Goal: Information Seeking & Learning: Learn about a topic

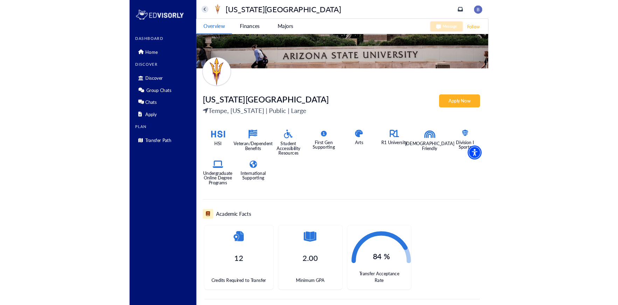
scroll to position [65, 0]
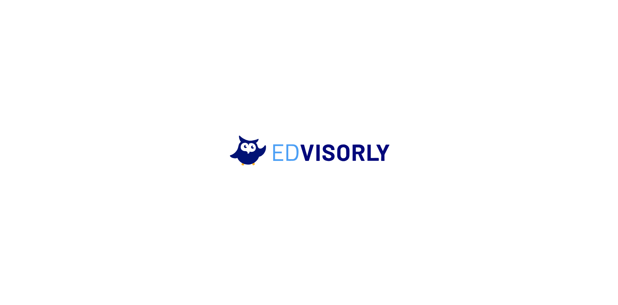
scroll to position [8, 0]
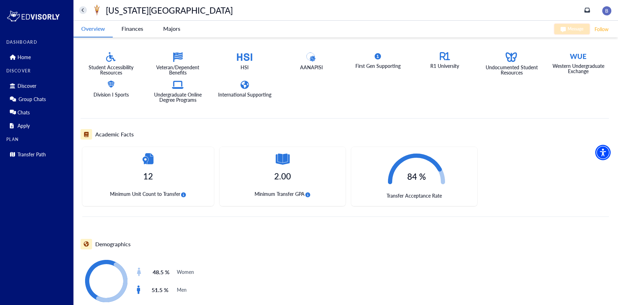
scroll to position [155, 0]
click at [163, 186] on div "12 Minimum Unit Count to Transfer" at bounding box center [148, 176] width 132 height 59
click at [287, 187] on div "2.00 Minimum Transfer GPA" at bounding box center [283, 176] width 126 height 59
click at [308, 195] on icon "circle-info" at bounding box center [307, 195] width 5 height 5
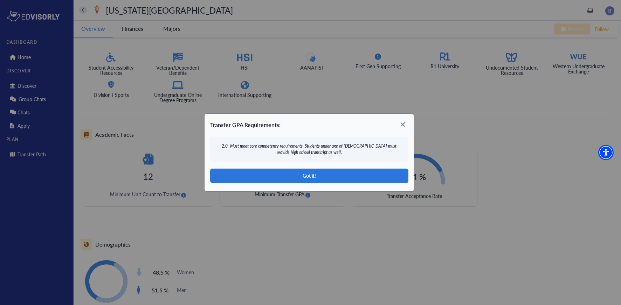
click at [401, 123] on icon at bounding box center [403, 125] width 4 height 4
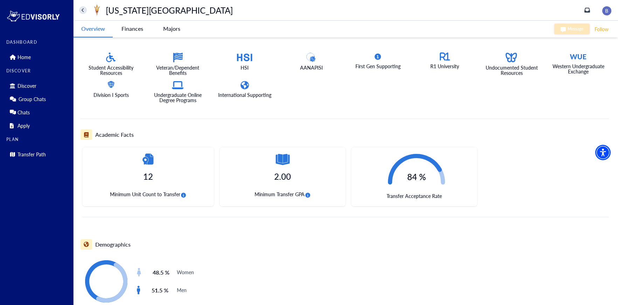
click at [187, 195] on span "Minimum Unit Count to Transfer" at bounding box center [148, 195] width 77 height 9
click at [185, 195] on icon "circle-info" at bounding box center [183, 195] width 5 height 5
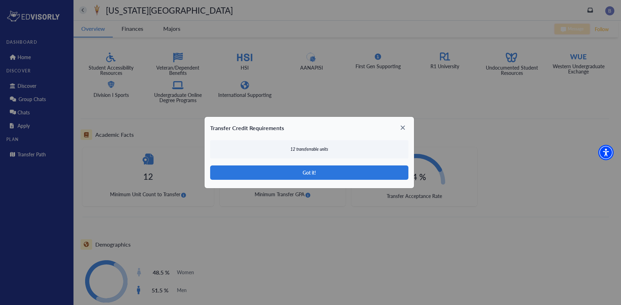
click at [401, 128] on icon at bounding box center [402, 127] width 11 height 11
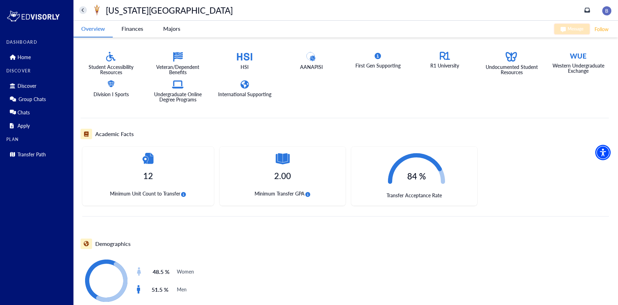
scroll to position [170, 0]
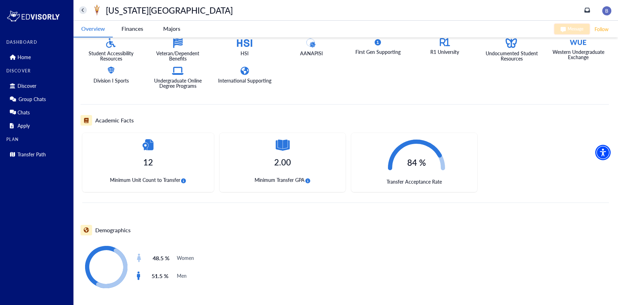
click at [307, 183] on icon "circle-info" at bounding box center [307, 181] width 5 height 5
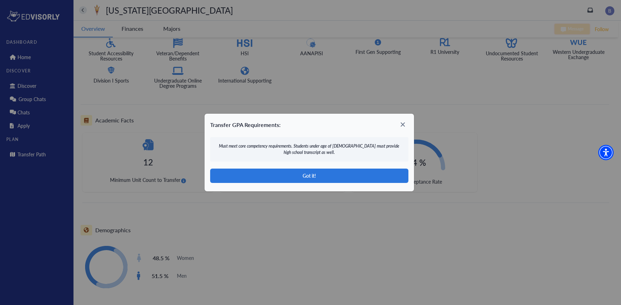
click at [405, 123] on icon at bounding box center [402, 124] width 11 height 11
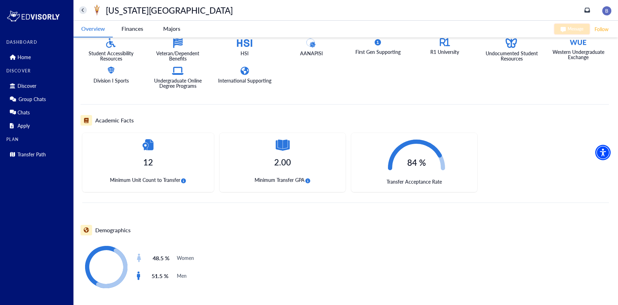
click at [186, 178] on button "circle-info" at bounding box center [183, 181] width 6 height 9
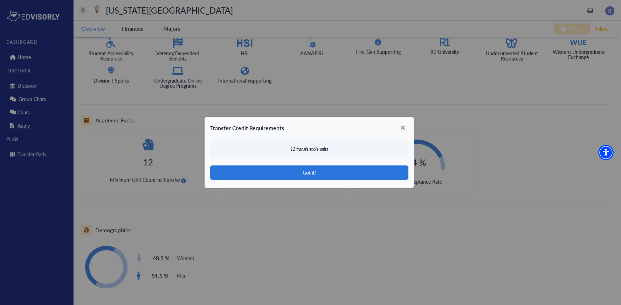
click at [400, 129] on icon at bounding box center [402, 127] width 11 height 11
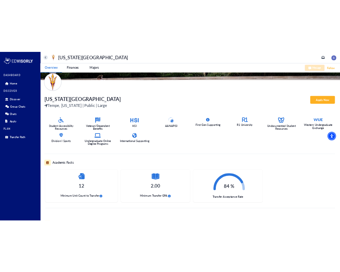
scroll to position [89, 0]
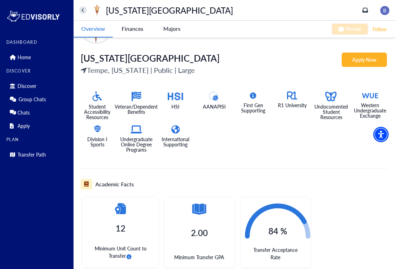
scroll to position [112, 0]
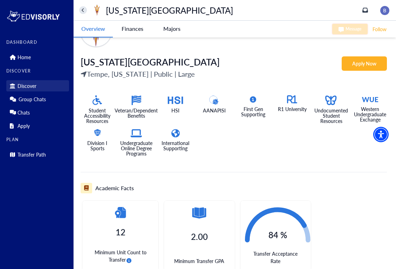
click at [31, 89] on p "Discover" at bounding box center [27, 86] width 19 height 6
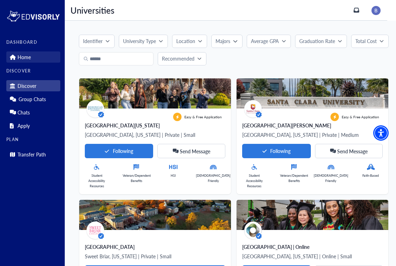
click at [25, 61] on link "Home" at bounding box center [33, 56] width 54 height 11
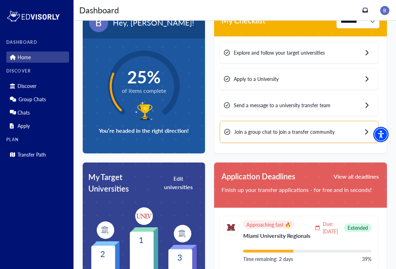
scroll to position [22, 0]
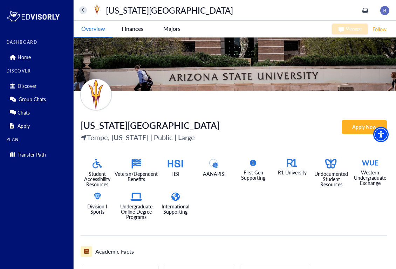
scroll to position [59, 0]
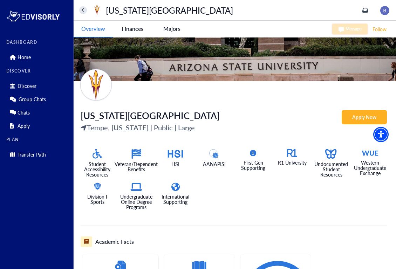
click at [359, 178] on div "Student Accessibility Resources Veteran/Dependent Benefits HSI AANAPISI First G…" at bounding box center [231, 176] width 312 height 67
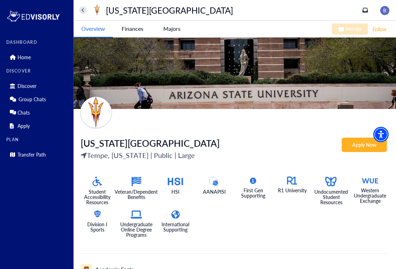
scroll to position [34, 0]
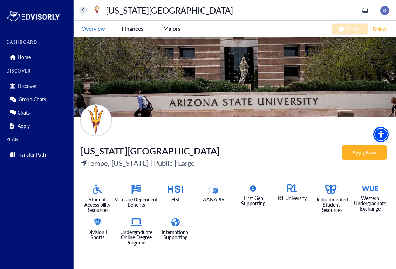
scroll to position [33, 0]
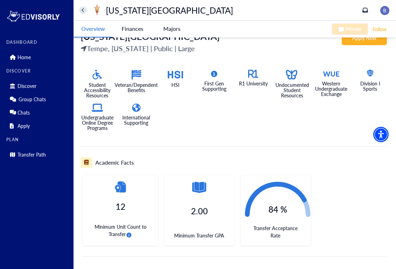
scroll to position [137, 0]
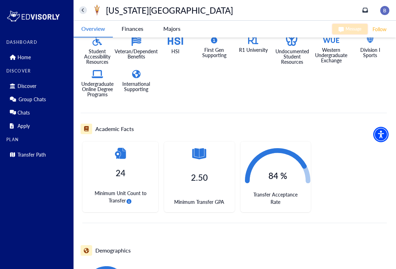
scroll to position [185, 0]
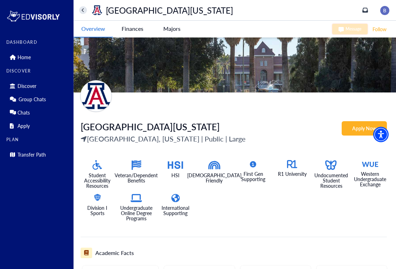
scroll to position [49, 0]
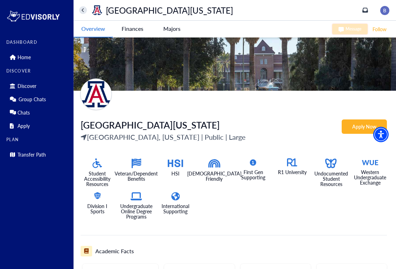
click at [351, 129] on Arizona-tag "Apply Now" at bounding box center [364, 126] width 45 height 14
click at [363, 125] on Arizona-tag "Apply Now" at bounding box center [364, 126] width 45 height 14
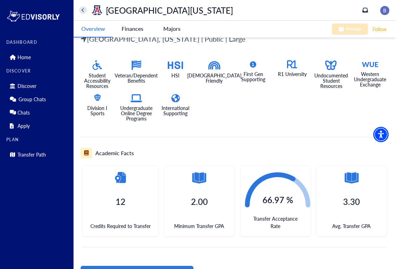
scroll to position [146, 0]
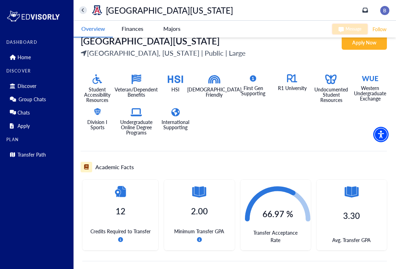
scroll to position [134, 0]
click at [121, 237] on icon "circle-info" at bounding box center [120, 239] width 5 height 5
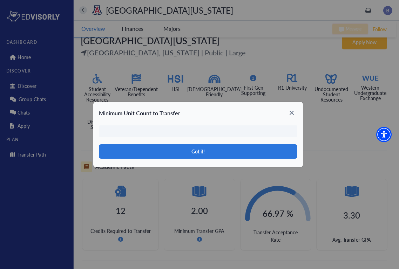
click at [289, 111] on icon at bounding box center [291, 112] width 11 height 11
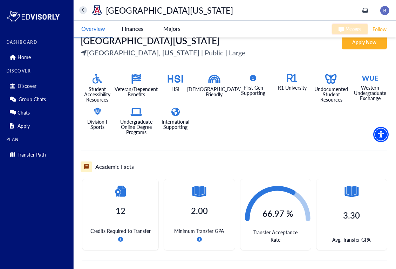
click at [198, 237] on icon "circle-info" at bounding box center [199, 239] width 5 height 5
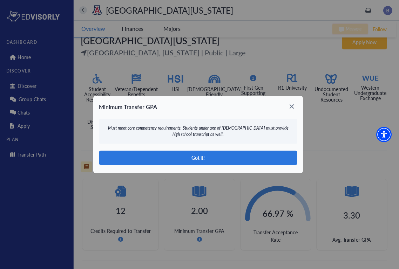
click at [290, 107] on icon at bounding box center [291, 107] width 4 height 4
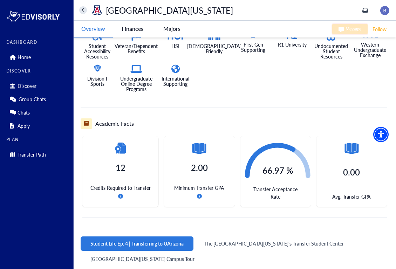
scroll to position [177, 0]
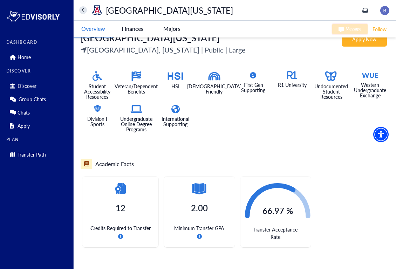
scroll to position [174, 0]
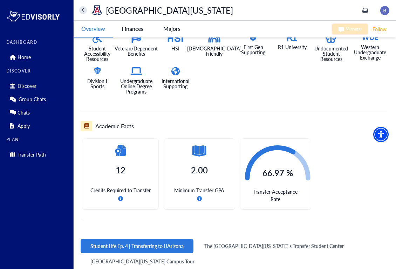
click at [120, 196] on icon "circle-info" at bounding box center [120, 198] width 5 height 5
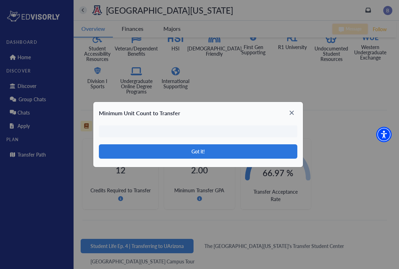
click at [290, 112] on icon at bounding box center [291, 112] width 11 height 11
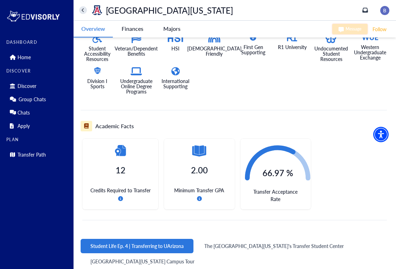
click at [199, 196] on icon "circle-info" at bounding box center [199, 198] width 5 height 5
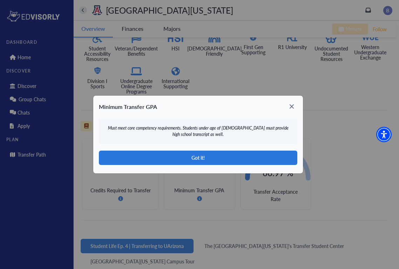
click at [300, 99] on div "Minimum Transfer GPA" at bounding box center [197, 104] width 209 height 17
click at [287, 108] on icon at bounding box center [291, 106] width 11 height 11
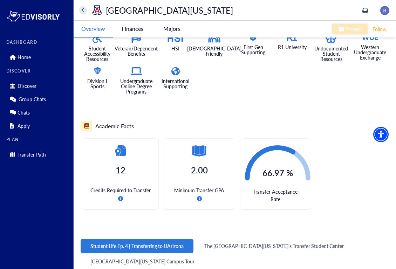
click at [119, 196] on icon "circle-info" at bounding box center [120, 198] width 5 height 5
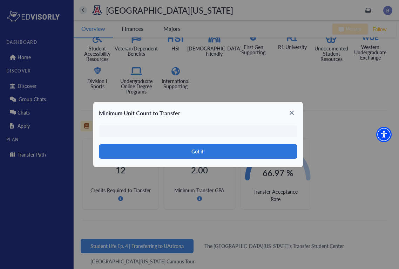
click at [295, 114] on icon at bounding box center [291, 112] width 11 height 11
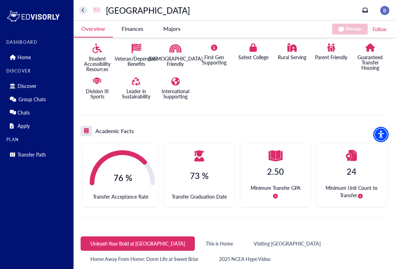
scroll to position [196, 0]
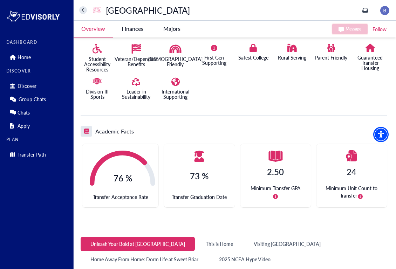
click at [278, 196] on button "circle-info" at bounding box center [275, 196] width 6 height 9
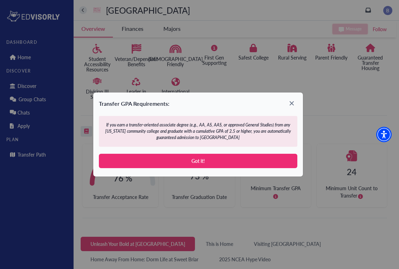
click at [287, 108] on icon at bounding box center [291, 103] width 11 height 11
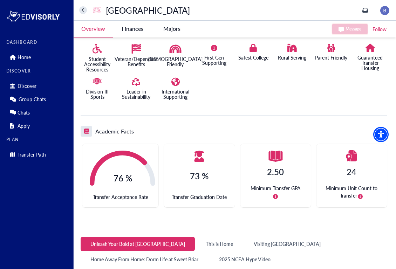
click at [360, 196] on icon "circle-info" at bounding box center [360, 196] width 5 height 5
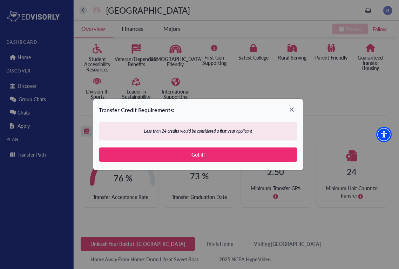
click at [293, 113] on icon at bounding box center [291, 109] width 11 height 11
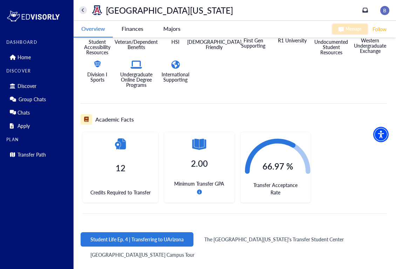
scroll to position [181, 0]
click at [199, 190] on icon "circle-info" at bounding box center [199, 192] width 5 height 5
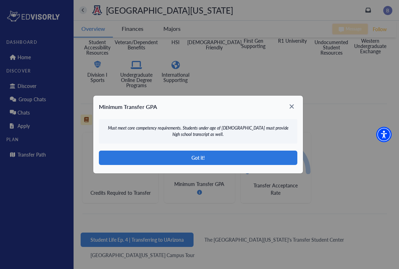
click at [223, 163] on button "Got it!" at bounding box center [198, 158] width 198 height 14
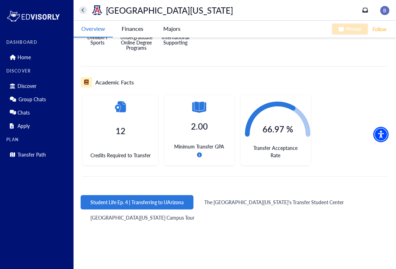
scroll to position [245, 0]
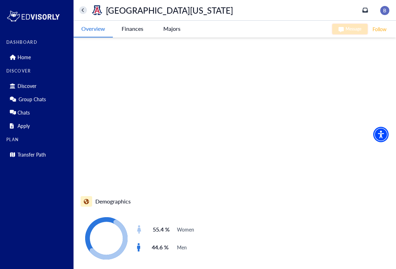
scroll to position [447, 0]
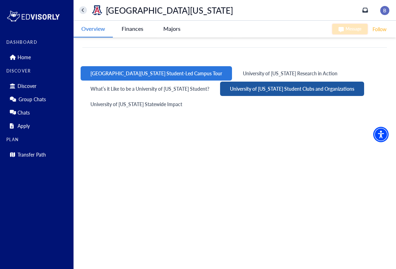
scroll to position [350, 0]
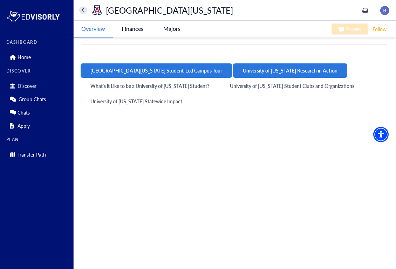
click at [242, 64] on button "University of [US_STATE] Research in Action" at bounding box center [290, 70] width 114 height 14
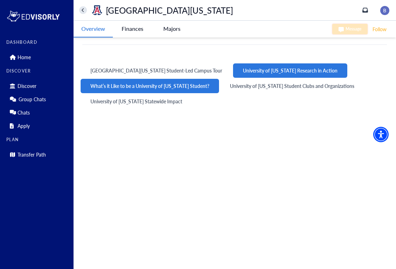
click at [178, 80] on button "What’s it Like to be a University of [US_STATE] Student?" at bounding box center [150, 86] width 138 height 14
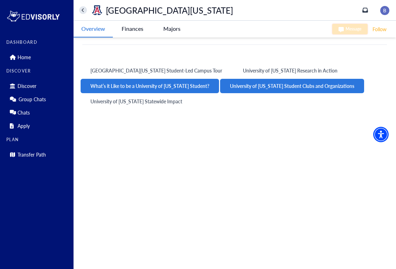
click at [245, 82] on button "University of [US_STATE] Student Clubs and Organizations" at bounding box center [292, 86] width 144 height 14
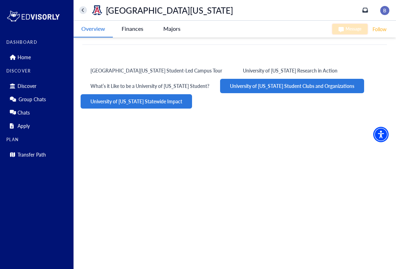
click at [163, 99] on button "University of [US_STATE] Statewide Impact" at bounding box center [136, 101] width 111 height 14
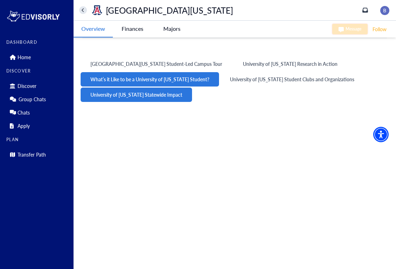
scroll to position [358, 0]
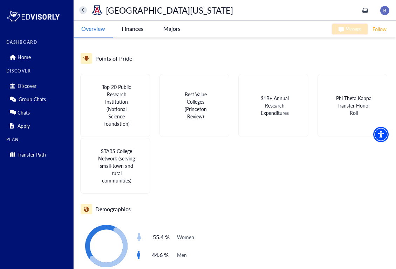
scroll to position [590, 0]
click at [83, 9] on icon "home" at bounding box center [83, 10] width 3 height 5
